Goal: Task Accomplishment & Management: Manage account settings

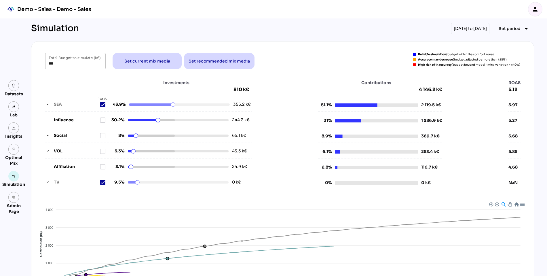
click at [537, 10] on icon "person" at bounding box center [535, 9] width 7 height 7
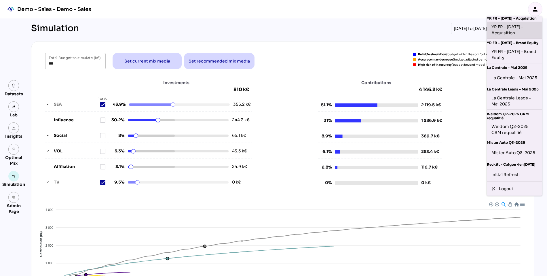
scroll to position [122, 0]
click at [504, 174] on div "Initial Refresh" at bounding box center [515, 174] width 46 height 9
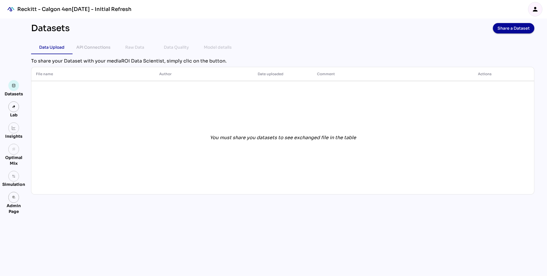
click at [535, 6] on icon "person" at bounding box center [535, 9] width 7 height 7
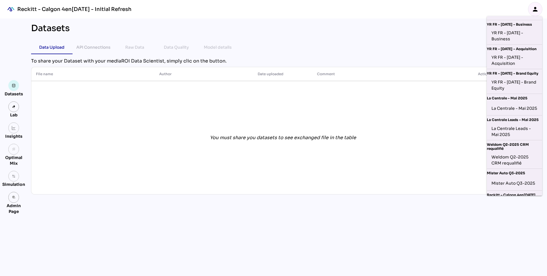
scroll to position [122, 0]
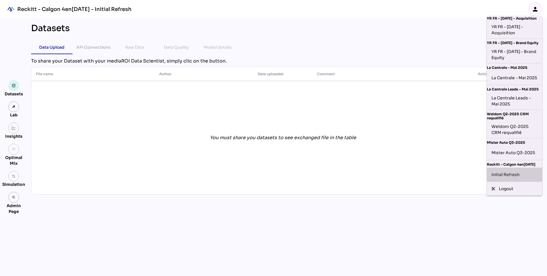
click at [506, 176] on div "Initial Refresh" at bounding box center [515, 174] width 46 height 9
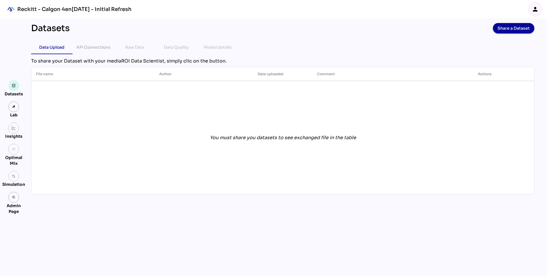
click at [531, 9] on div "person" at bounding box center [536, 9] width 14 height 14
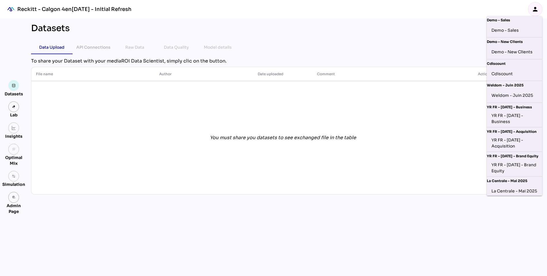
scroll to position [0, 0]
click at [286, 227] on div "Datasets Share a Dataset Data Upload API Connections Raw Data Data Quality Mode…" at bounding box center [282, 146] width 513 height 257
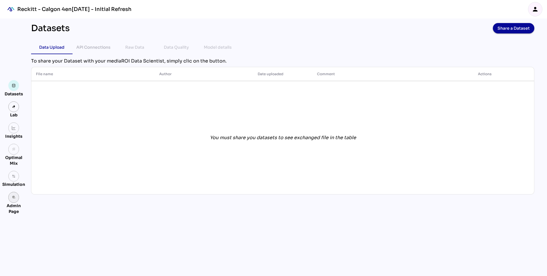
click at [15, 196] on icon "admin_panel_settings" at bounding box center [14, 197] width 4 height 4
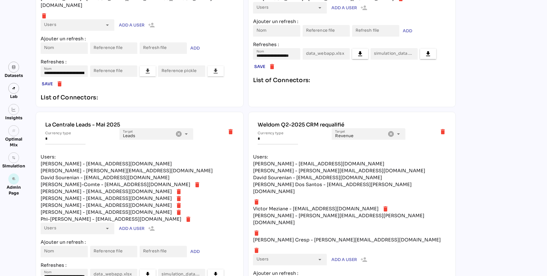
scroll to position [1871, 0]
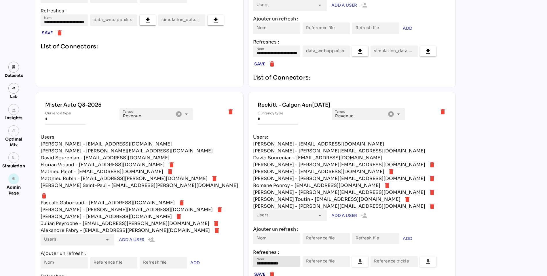
click at [281, 256] on input "**********" at bounding box center [277, 262] width 40 height 12
drag, startPoint x: 293, startPoint y: 174, endPoint x: 250, endPoint y: 174, distance: 42.6
click at [250, 174] on div "**********" at bounding box center [352, 229] width 208 height 274
type input "**********"
click at [335, 101] on div "Reckitt - Calgon 4en[DATE]" at bounding box center [352, 104] width 189 height 7
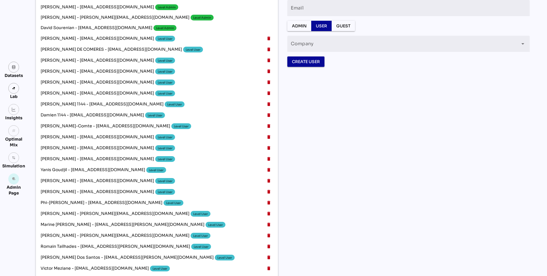
scroll to position [0, 0]
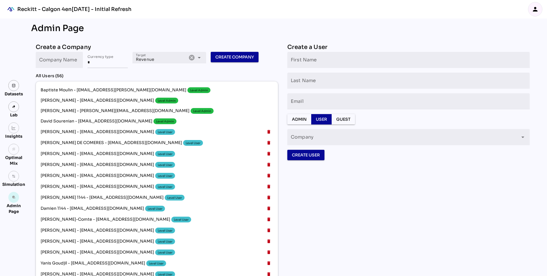
click at [535, 9] on icon "person" at bounding box center [535, 9] width 7 height 7
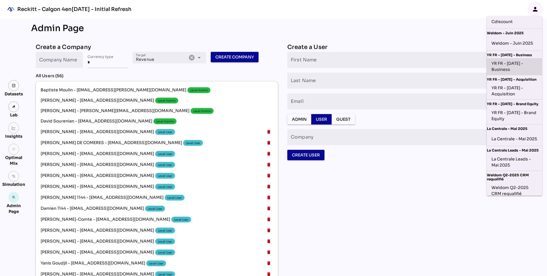
scroll to position [122, 0]
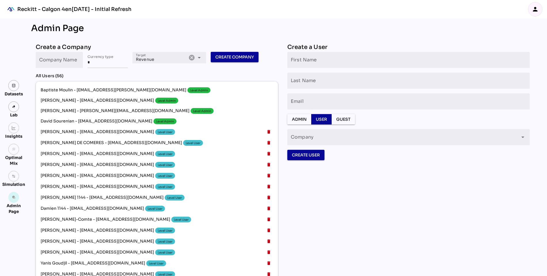
click at [536, 12] on icon "person" at bounding box center [535, 9] width 7 height 7
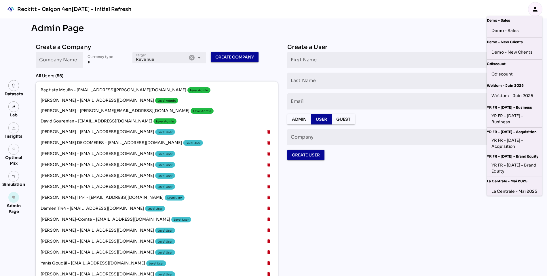
scroll to position [122, 0]
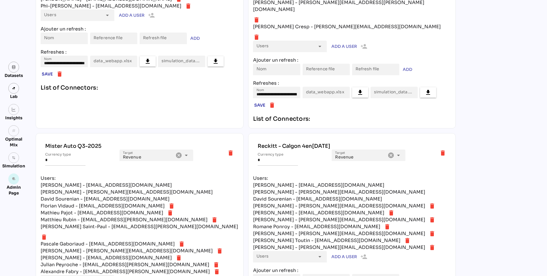
scroll to position [1871, 0]
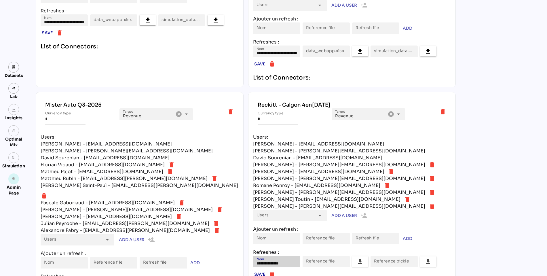
click at [283, 256] on input "**********" at bounding box center [277, 262] width 40 height 12
drag, startPoint x: 290, startPoint y: 175, endPoint x: 242, endPoint y: 175, distance: 48.1
click at [276, 271] on icon "delete" at bounding box center [272, 274] width 7 height 7
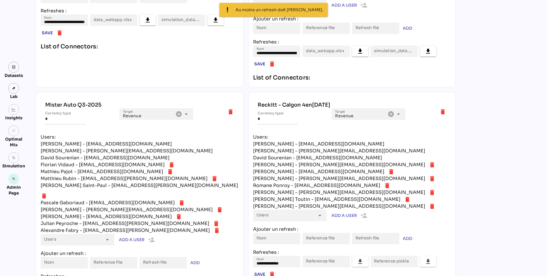
click at [287, 256] on li "**********" at bounding box center [352, 267] width 198 height 23
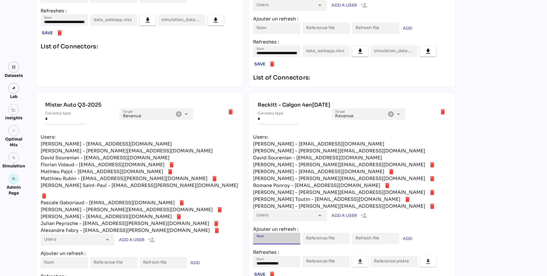
click at [283, 233] on input "Nom" at bounding box center [277, 239] width 40 height 12
type input "**********"
click at [412, 235] on span "ADD" at bounding box center [408, 238] width 10 height 7
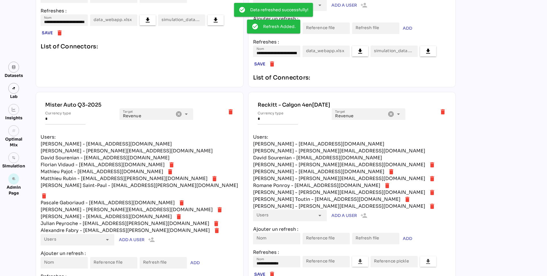
click at [276, 271] on icon "delete" at bounding box center [272, 274] width 7 height 7
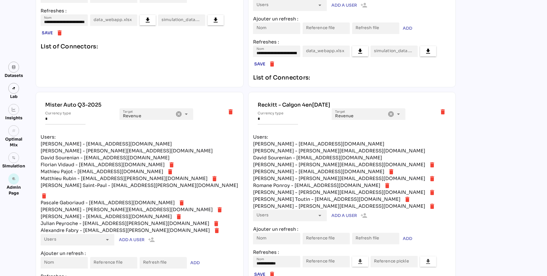
click at [75, 101] on div "Mister Auto Q3-2025" at bounding box center [139, 104] width 189 height 7
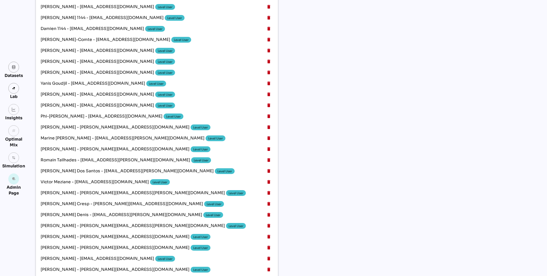
scroll to position [0, 0]
